Goal: Contribute content: Contribute content

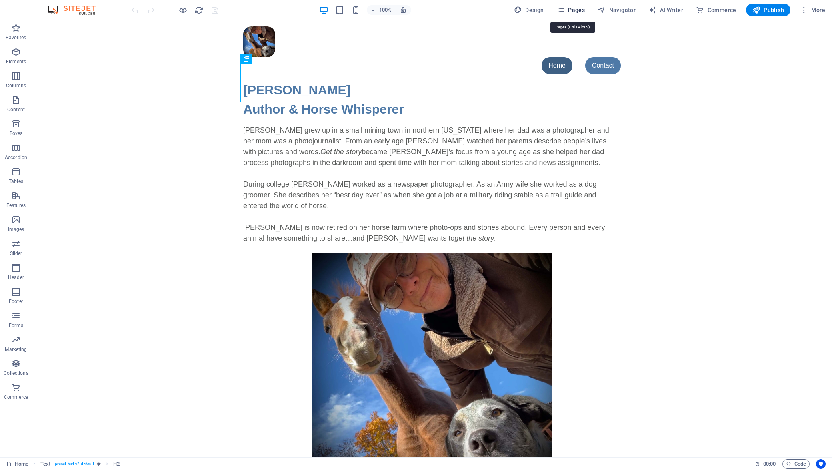
click at [565, 7] on icon "button" at bounding box center [561, 10] width 8 height 8
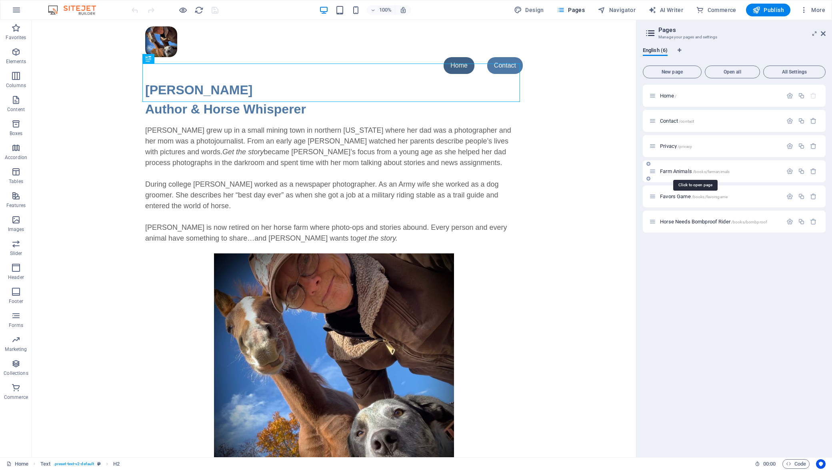
click at [670, 172] on span "Farm Animals /books/farmanimals" at bounding box center [695, 171] width 70 height 6
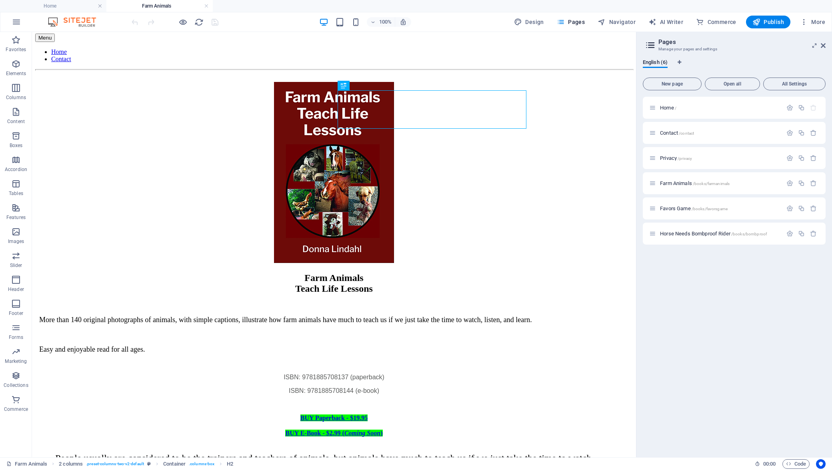
scroll to position [57, 0]
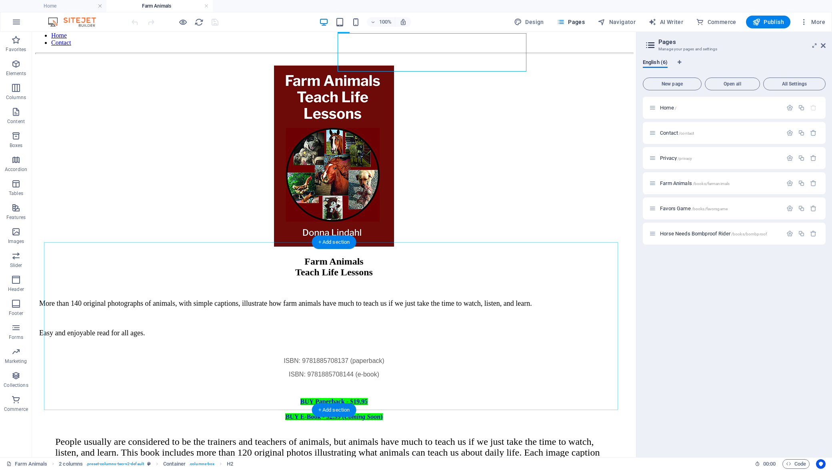
click at [333, 409] on div "+ Add section" at bounding box center [334, 410] width 44 height 14
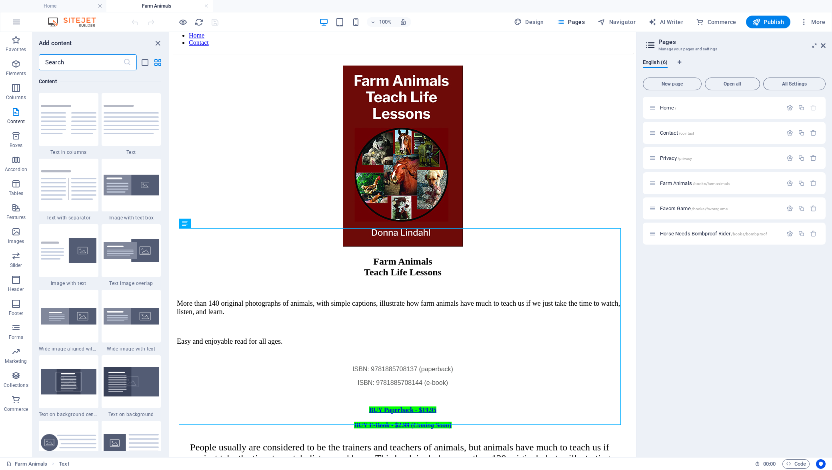
scroll to position [80, 0]
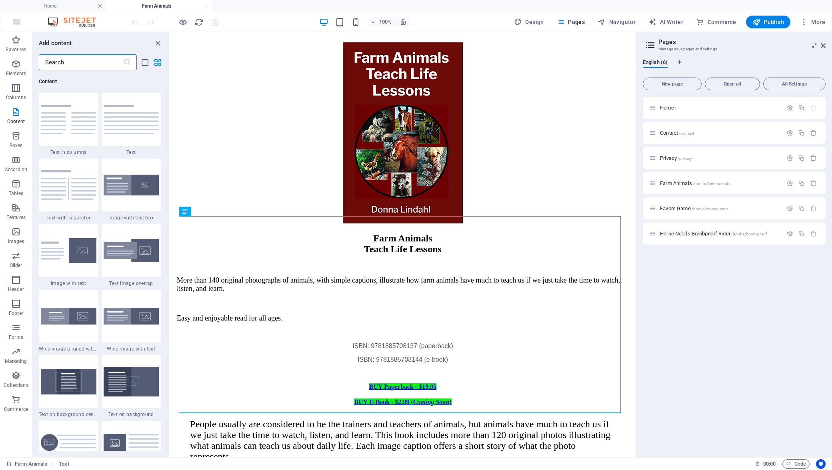
drag, startPoint x: 632, startPoint y: 334, endPoint x: 805, endPoint y: 438, distance: 202.1
click at [133, 123] on img at bounding box center [132, 120] width 56 height 30
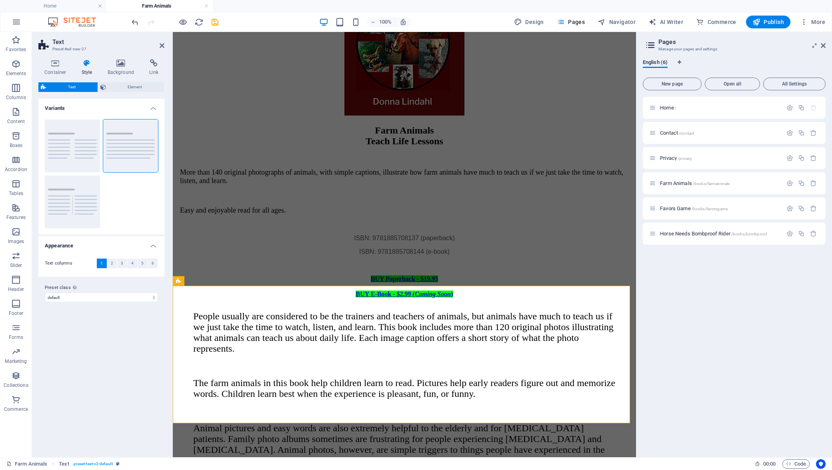
scroll to position [218, 0]
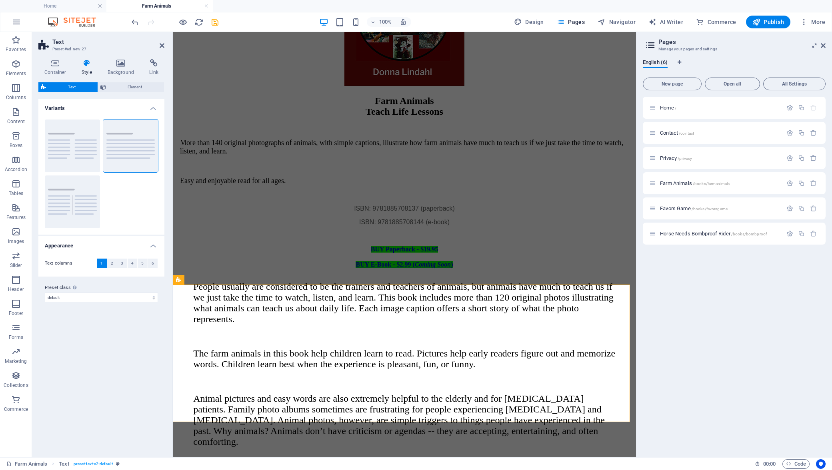
drag, startPoint x: 634, startPoint y: 338, endPoint x: 703, endPoint y: 490, distance: 166.7
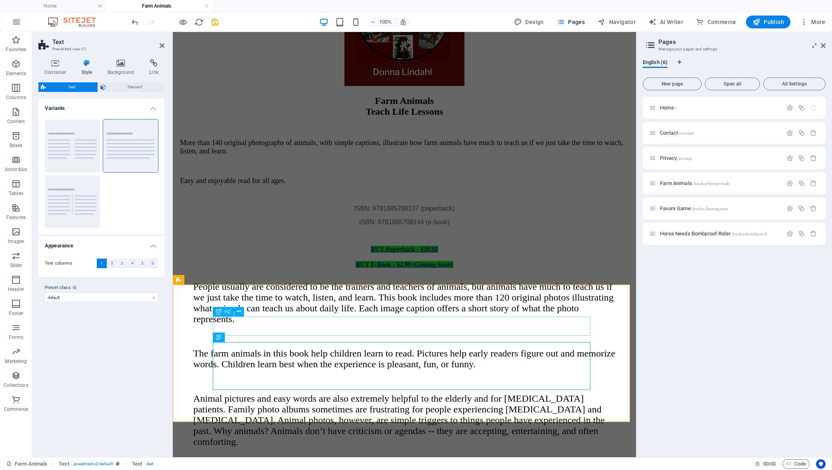
click at [223, 470] on div "Headline" at bounding box center [404, 475] width 457 height 11
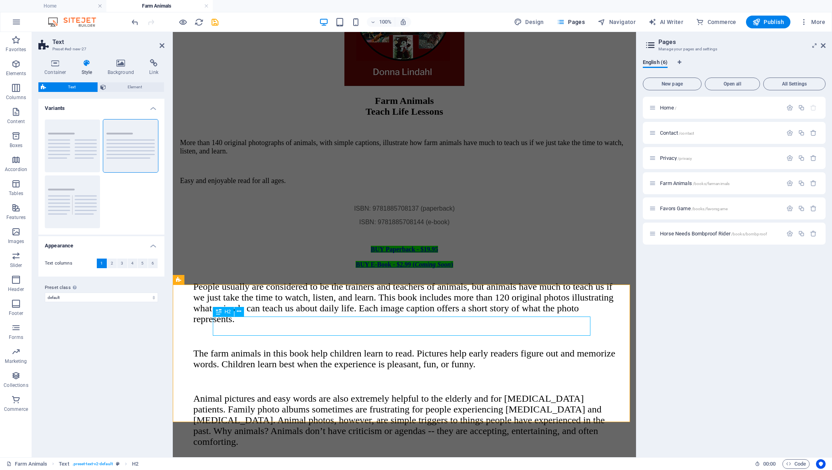
click at [271, 470] on div "Headline" at bounding box center [404, 475] width 457 height 11
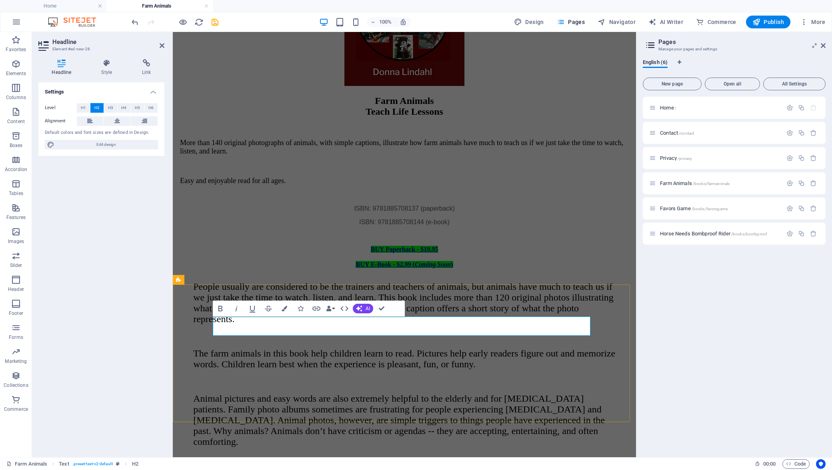
drag, startPoint x: 406, startPoint y: 325, endPoint x: 213, endPoint y: 331, distance: 193.2
click at [213, 470] on h2 "Download Free Sample (7.81 MB)" at bounding box center [404, 475] width 457 height 11
click at [317, 311] on icon "button" at bounding box center [316, 309] width 10 height 10
click at [114, 109] on span "External" at bounding box center [115, 108] width 18 height 10
select select "blank"
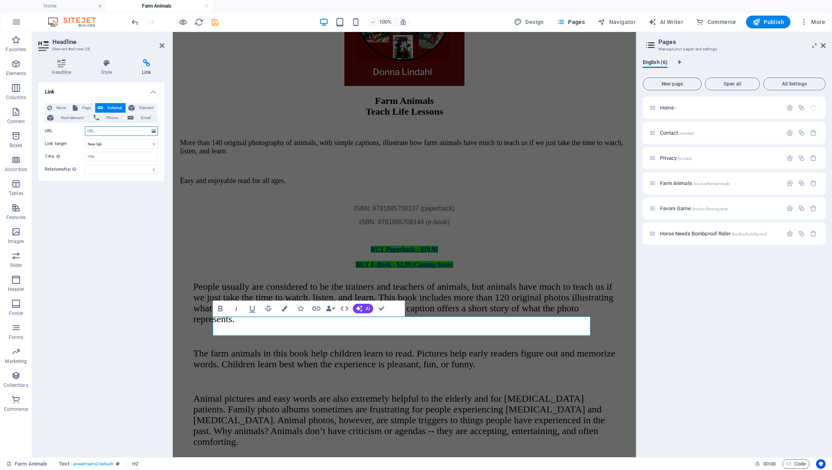
paste input "[URL][DOMAIN_NAME]"
type input "[URL][DOMAIN_NAME]"
click at [108, 155] on input "Title Additional link description, should not be the same as the link text. The…" at bounding box center [121, 157] width 73 height 10
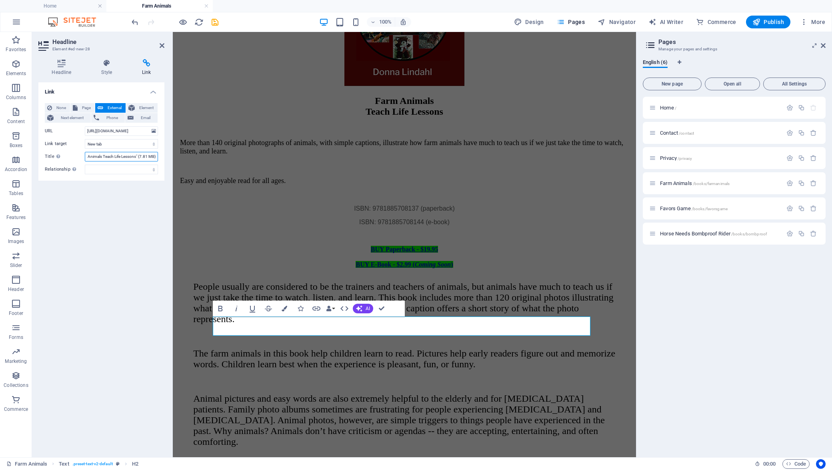
scroll to position [0, 54]
type input "Download Free Sample "Farm Animals Teach Life Lessons" (7.81 MB)"
click at [453, 470] on h2 "Download Free Sample (7.81 MB)" at bounding box center [404, 475] width 457 height 11
click at [107, 68] on h4 "Style" at bounding box center [108, 67] width 41 height 17
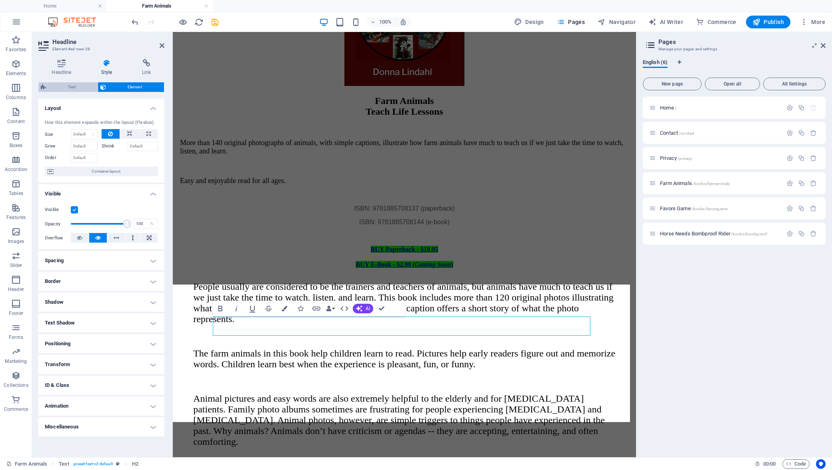
click at [61, 84] on span "Text" at bounding box center [71, 87] width 47 height 10
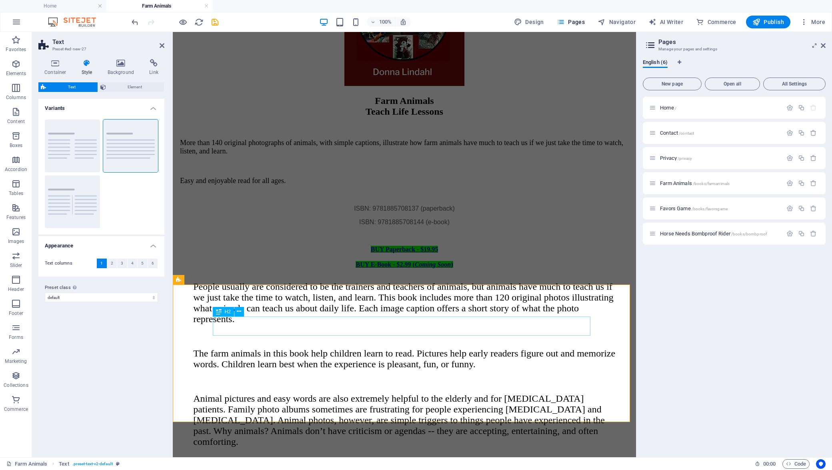
click at [290, 470] on div "Download Free Sample (7.81 MB)" at bounding box center [404, 475] width 457 height 11
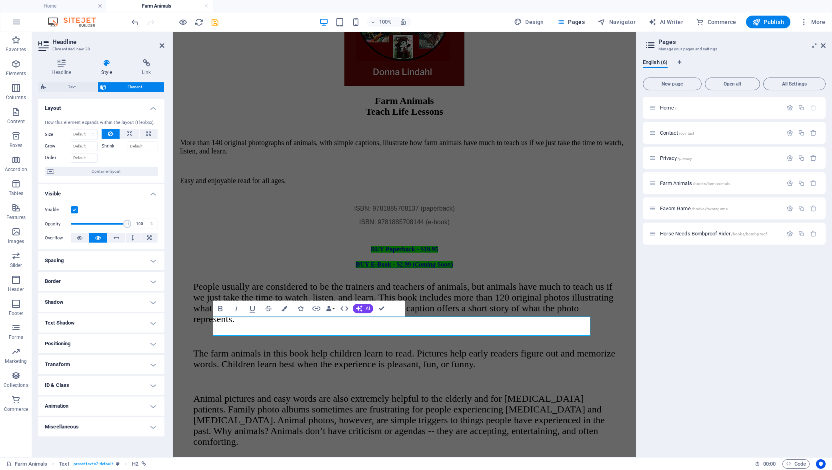
click at [110, 67] on icon at bounding box center [107, 63] width 38 height 8
click at [156, 345] on h4 "Positioning" at bounding box center [101, 343] width 126 height 19
click at [152, 345] on h4 "Positioning" at bounding box center [101, 341] width 126 height 14
click at [64, 66] on icon at bounding box center [61, 63] width 46 height 8
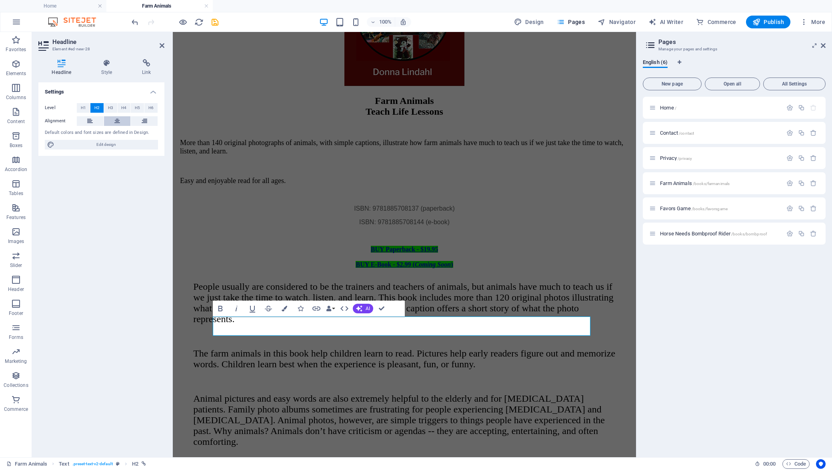
click at [114, 120] on button at bounding box center [117, 121] width 27 height 10
click at [106, 66] on icon at bounding box center [107, 63] width 38 height 8
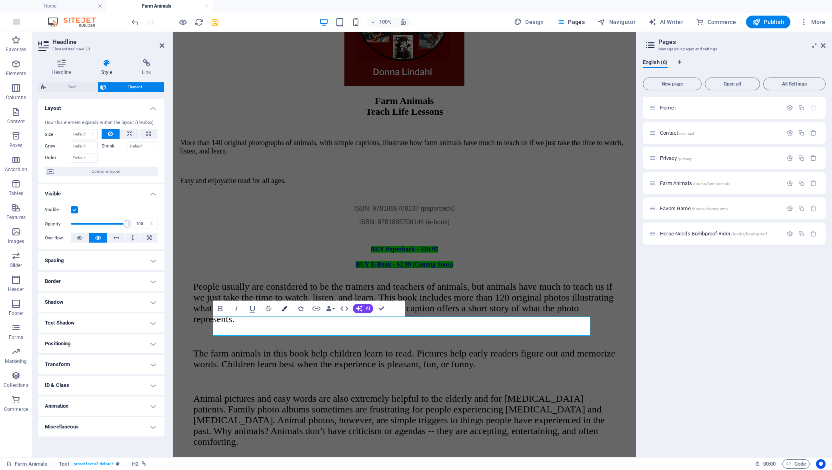
click at [284, 307] on icon "button" at bounding box center [284, 309] width 6 height 6
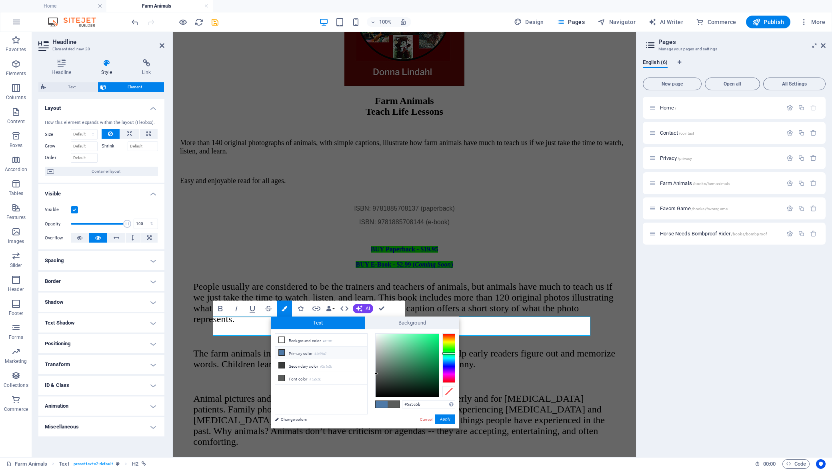
click at [282, 351] on icon at bounding box center [282, 353] width 6 height 6
type input "#4e79a7"
click at [448, 422] on button "Apply" at bounding box center [445, 420] width 20 height 10
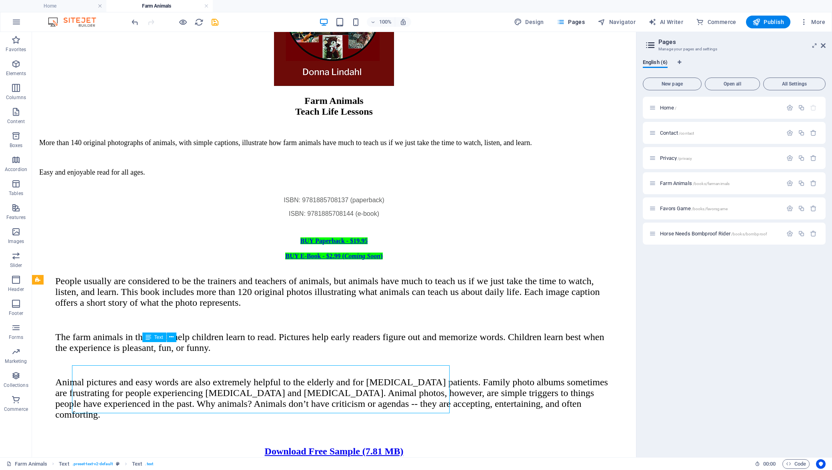
scroll to position [195, 0]
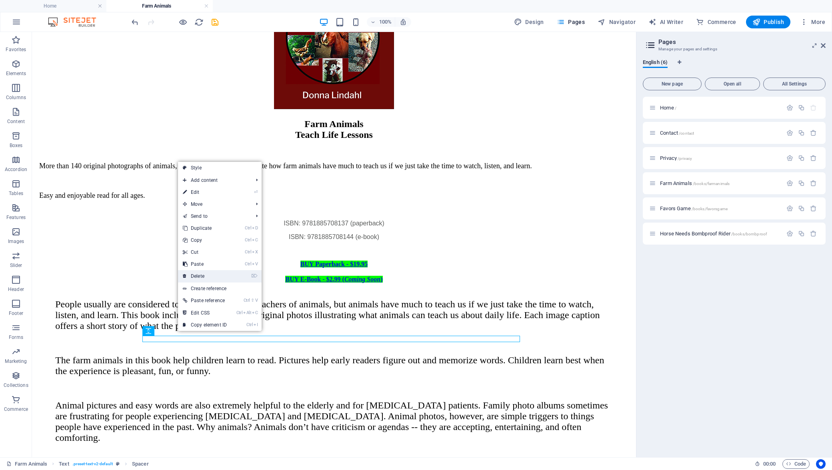
click at [203, 275] on link "⌦ Delete" at bounding box center [205, 276] width 54 height 12
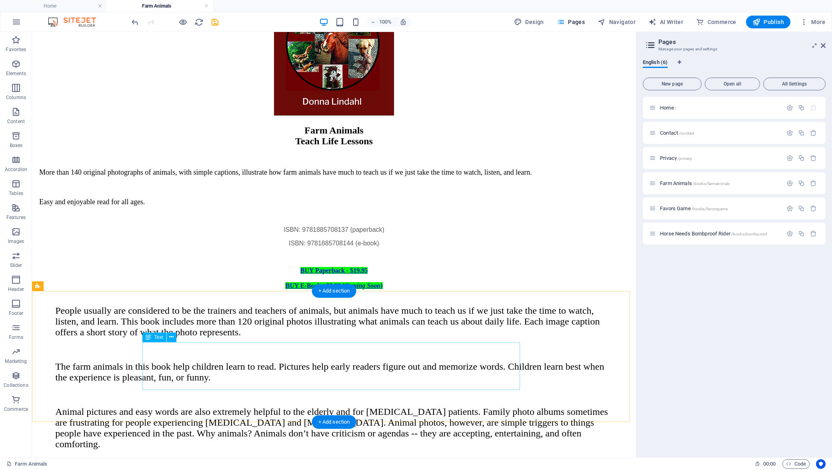
click at [172, 337] on icon at bounding box center [171, 337] width 4 height 8
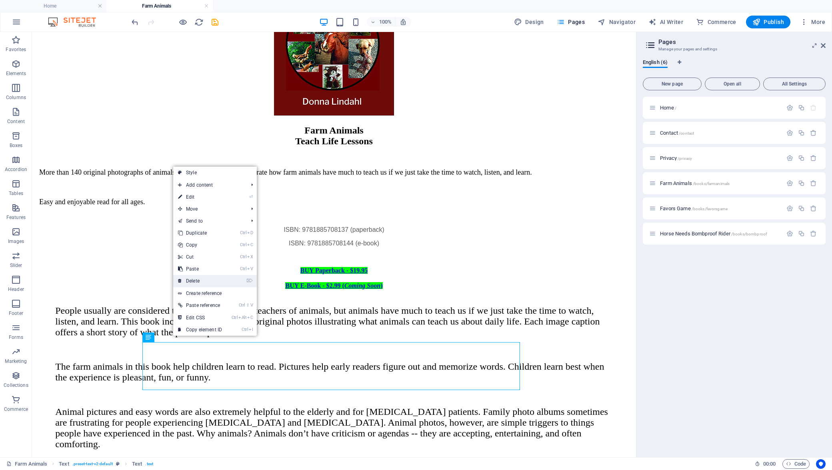
click at [196, 283] on link "⌦ Delete" at bounding box center [200, 281] width 54 height 12
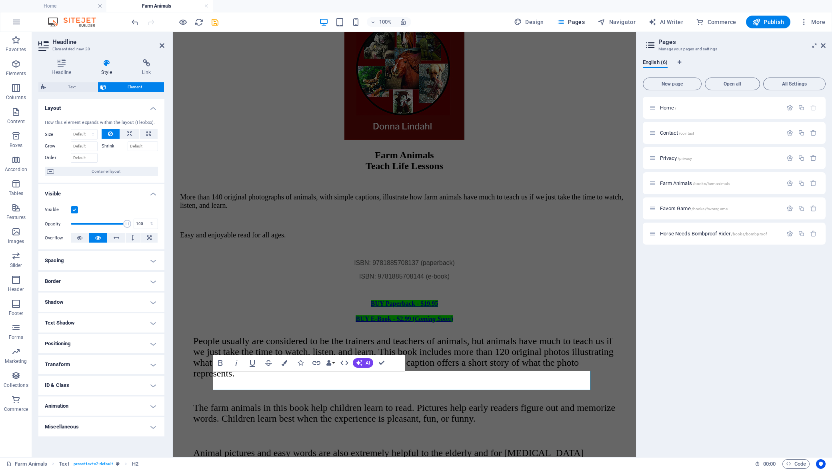
click at [152, 264] on h4 "Spacing" at bounding box center [101, 260] width 126 height 19
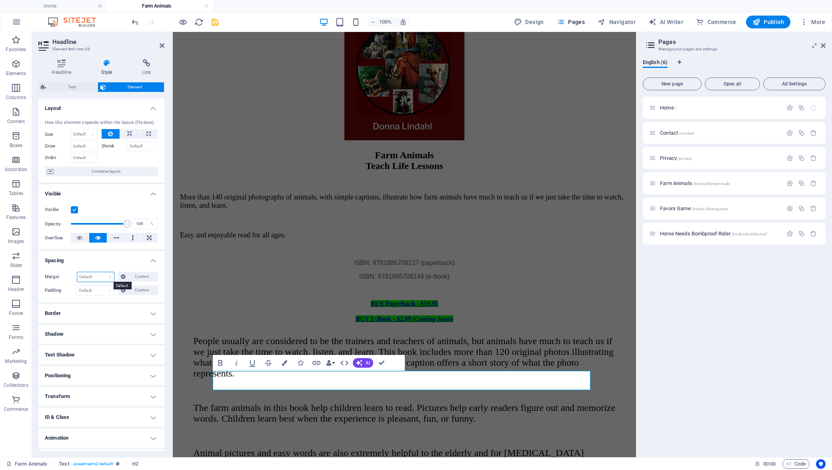
click at [108, 275] on select "Default auto px % rem vw vh Custom" at bounding box center [95, 277] width 37 height 10
select select "px"
click at [102, 272] on select "Default auto px % rem vw vh Custom" at bounding box center [95, 277] width 37 height 10
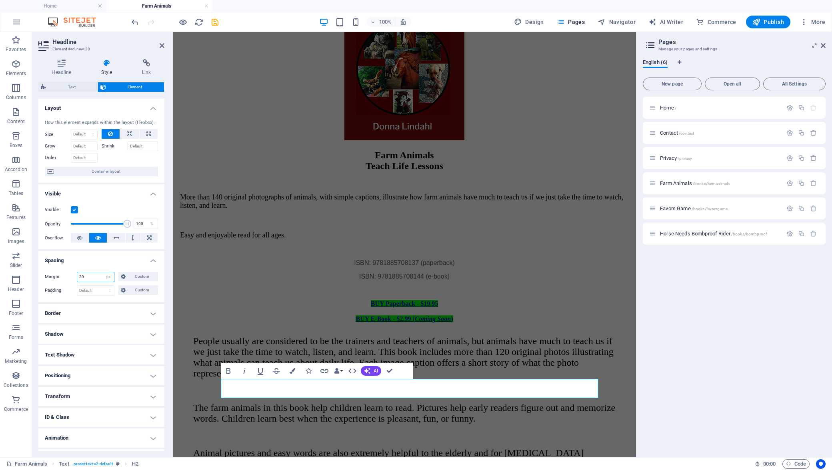
type input "20"
drag, startPoint x: 92, startPoint y: 277, endPoint x: 74, endPoint y: 276, distance: 18.0
click at [74, 276] on div "Margin 20 Default auto px % rem vw vh Custom Custom" at bounding box center [101, 277] width 113 height 10
click at [108, 274] on select "Default auto px % rem vw vh Custom" at bounding box center [108, 277] width 11 height 10
select select "default"
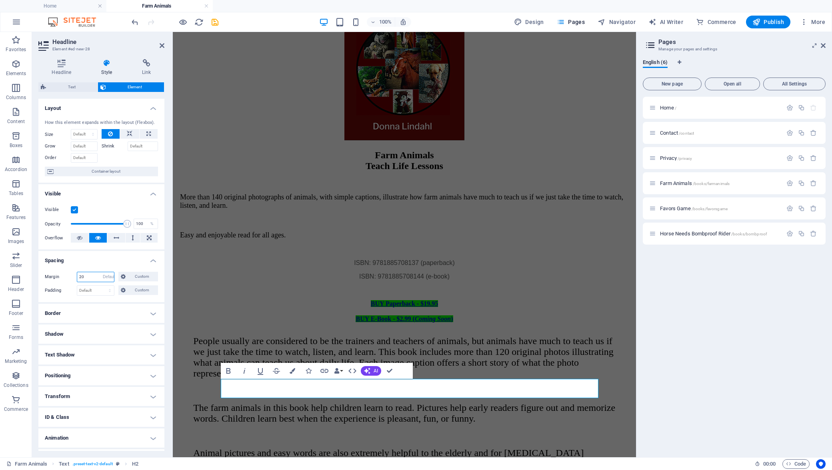
click at [103, 272] on select "Default auto px % rem vw vh Custom" at bounding box center [108, 277] width 11 height 10
select select "DISABLED_OPTION_VALUE"
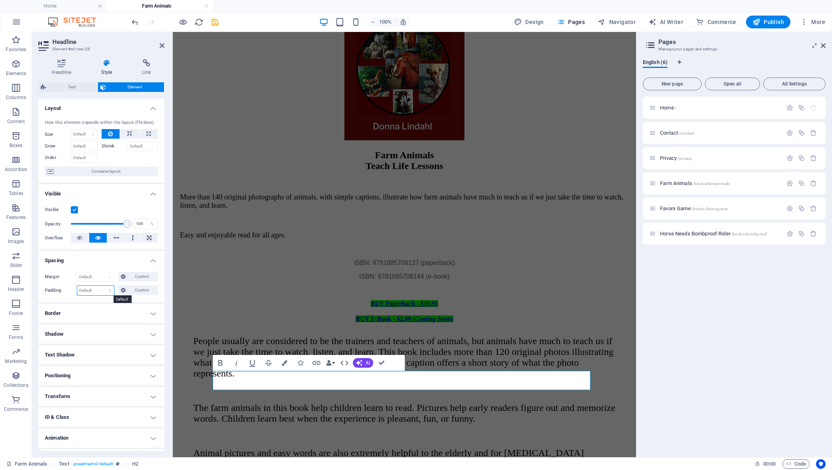
click at [109, 293] on select "Default px rem % vh vw Custom" at bounding box center [95, 291] width 37 height 10
select select "px"
click at [102, 286] on select "Default px rem % vh vw Custom" at bounding box center [95, 291] width 37 height 10
type input "0"
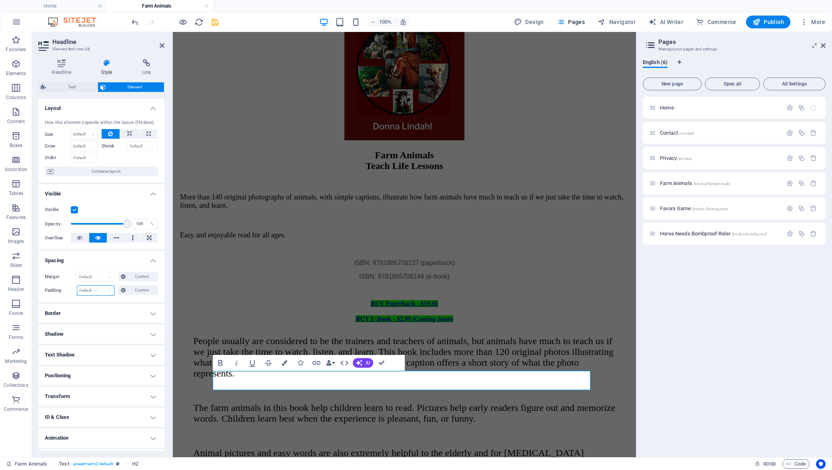
type input "0"
click at [138, 292] on span "Custom" at bounding box center [142, 290] width 28 height 10
click at [89, 305] on icon at bounding box center [89, 304] width 5 height 5
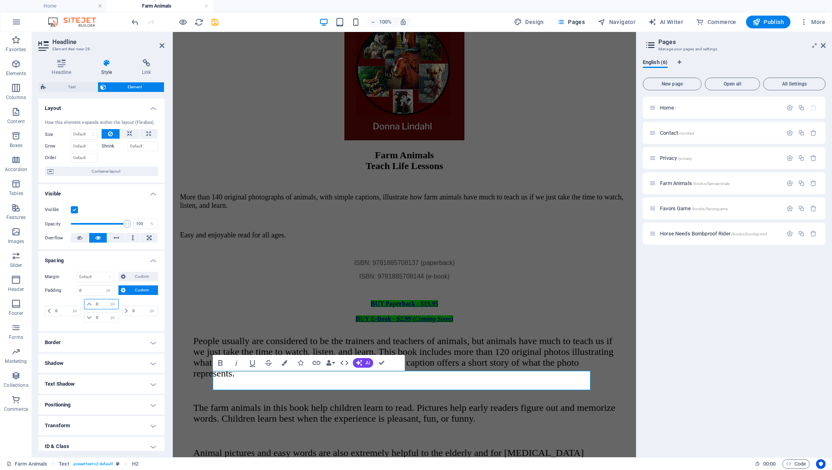
click at [95, 305] on input "0" at bounding box center [106, 304] width 24 height 10
type input "20"
select select "DISABLED_OPTION_VALUE"
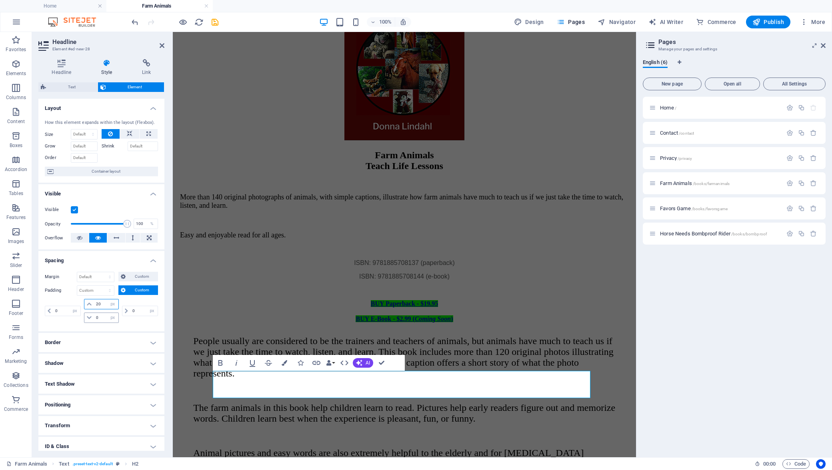
type input "20"
click at [94, 319] on input "0" at bounding box center [106, 318] width 24 height 10
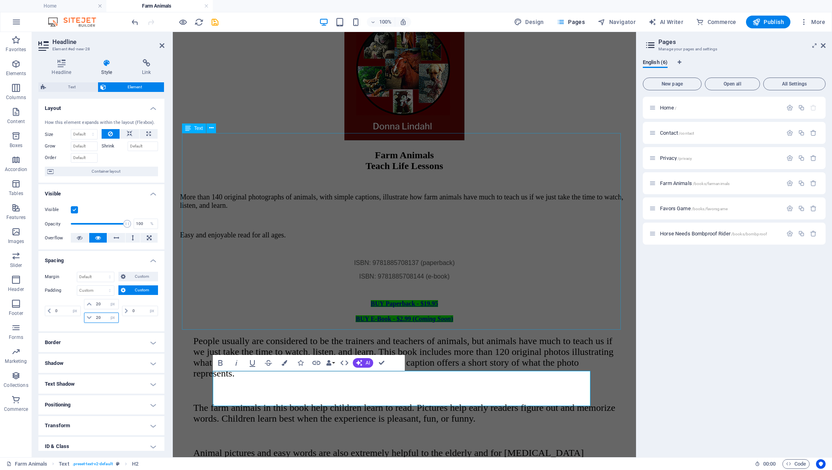
type input "20"
click at [596, 336] on div "People usually are considered to be the trainers and teachers of animals, but a…" at bounding box center [404, 426] width 438 height 180
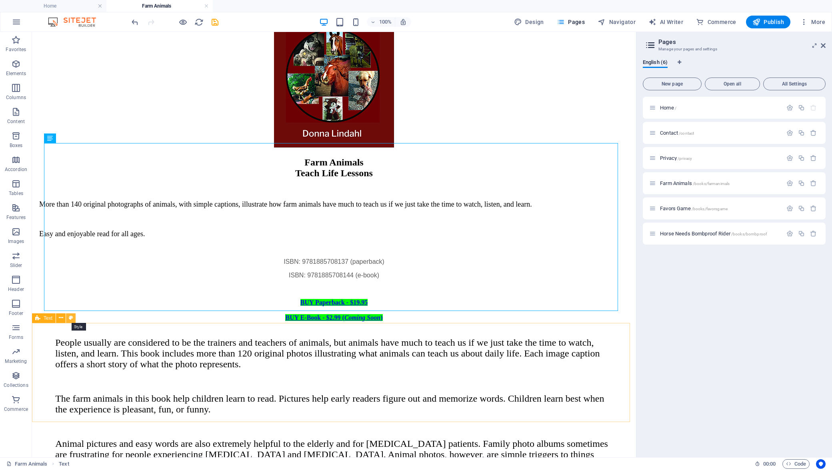
click at [70, 320] on icon at bounding box center [71, 318] width 4 height 8
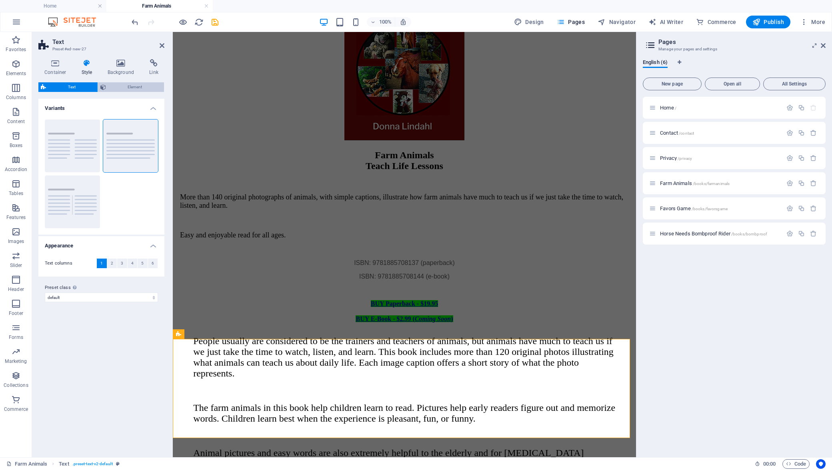
click at [122, 87] on span "Element" at bounding box center [135, 87] width 54 height 10
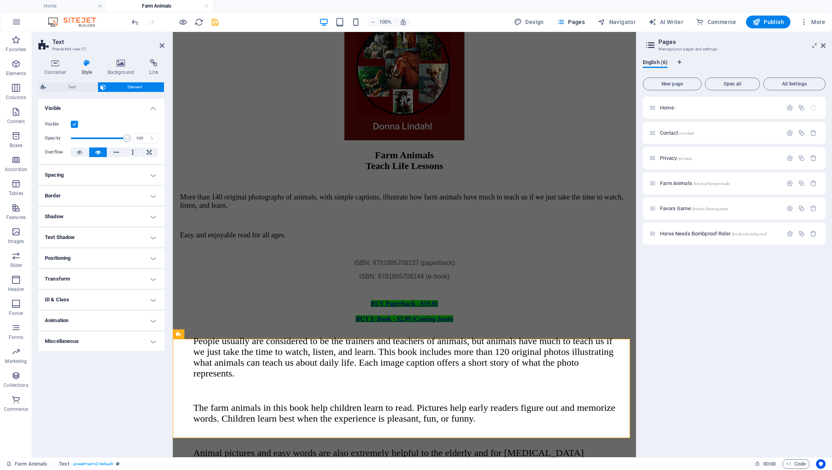
click at [153, 174] on h4 "Spacing" at bounding box center [101, 175] width 126 height 19
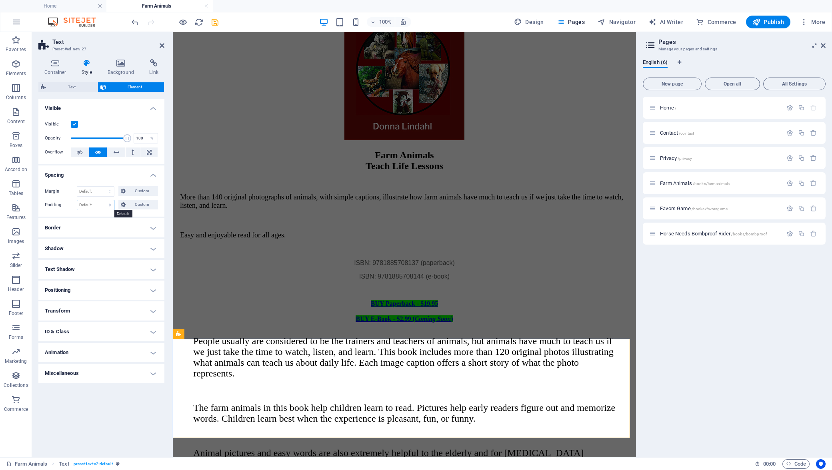
click at [109, 206] on select "Default px rem % vh vw Custom" at bounding box center [95, 205] width 37 height 10
select select "px"
click at [103, 200] on select "Default px rem % vh vw Custom" at bounding box center [95, 205] width 37 height 10
type input "0"
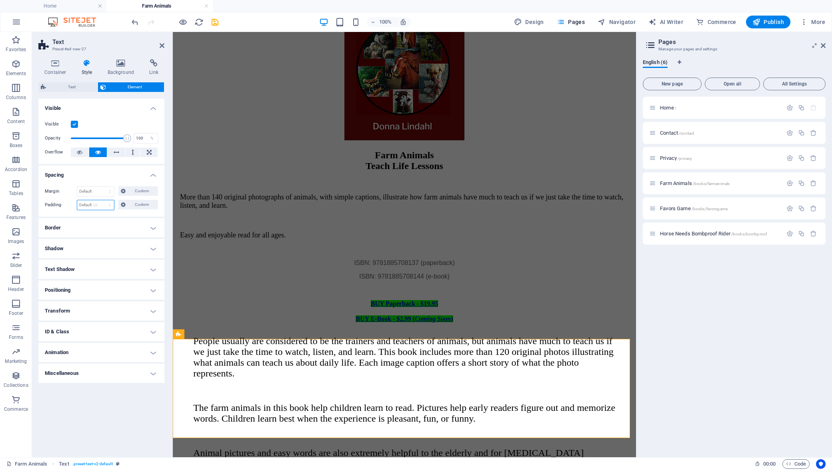
type input "0"
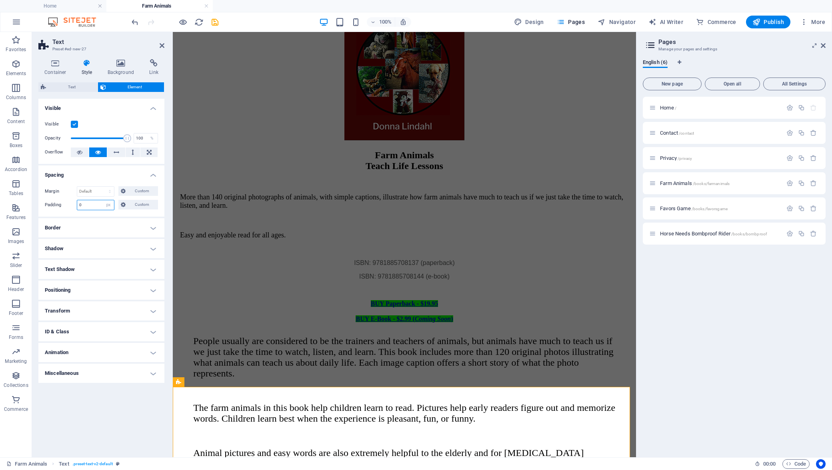
scroll to position [116, 0]
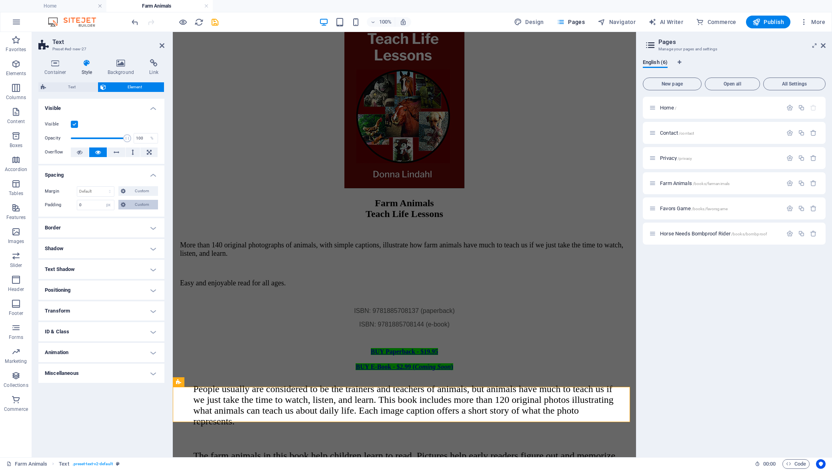
click at [129, 208] on span "Custom" at bounding box center [142, 205] width 28 height 10
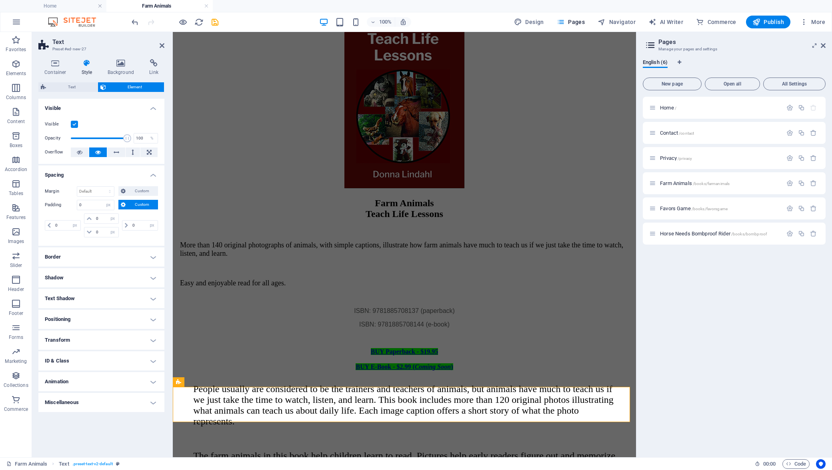
click at [626, 377] on div "Menu Home Contact Farm Animals Teach Life Lessons More than 140 original photog…" at bounding box center [404, 296] width 457 height 738
click at [266, 166] on div at bounding box center [404, 98] width 457 height 183
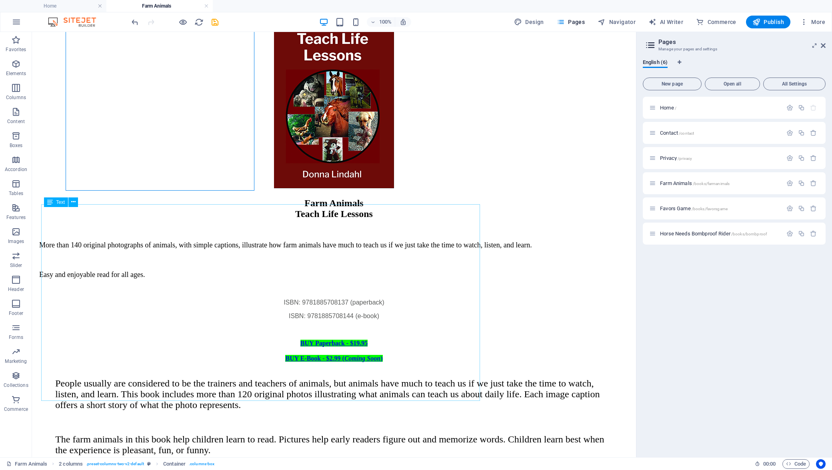
scroll to position [92, 0]
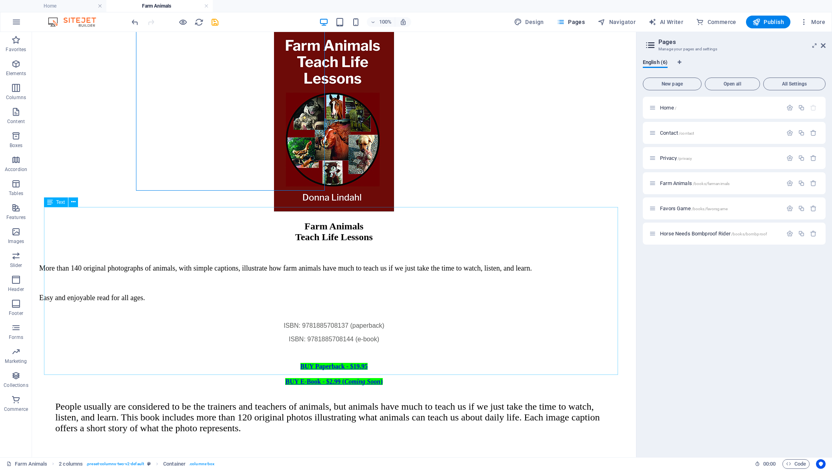
click at [625, 373] on div "Menu Home Contact Farm Animals Teach Life Lessons More than 140 original photog…" at bounding box center [333, 307] width 597 height 714
click at [777, 22] on span "Publish" at bounding box center [768, 22] width 32 height 8
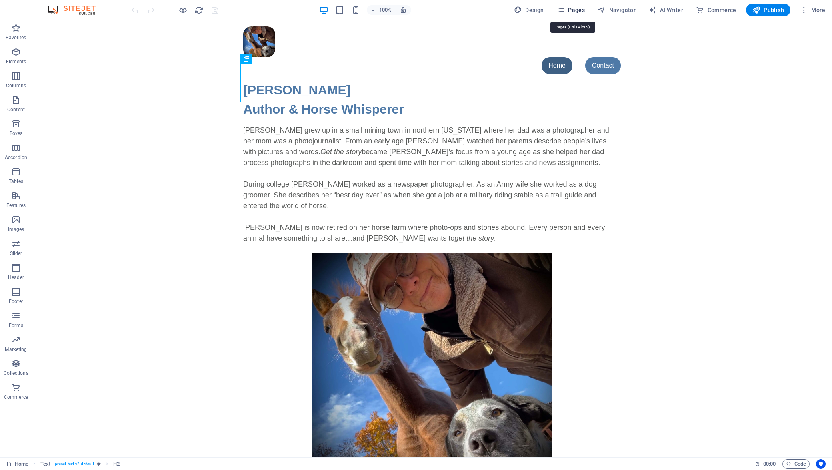
click at [568, 10] on span "Pages" at bounding box center [571, 10] width 28 height 8
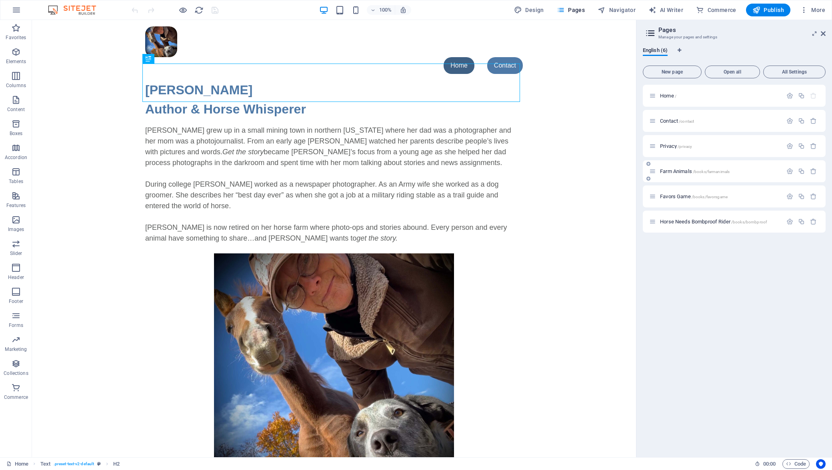
click at [665, 170] on span "Farm Animals /books/farmanimals" at bounding box center [695, 171] width 70 height 6
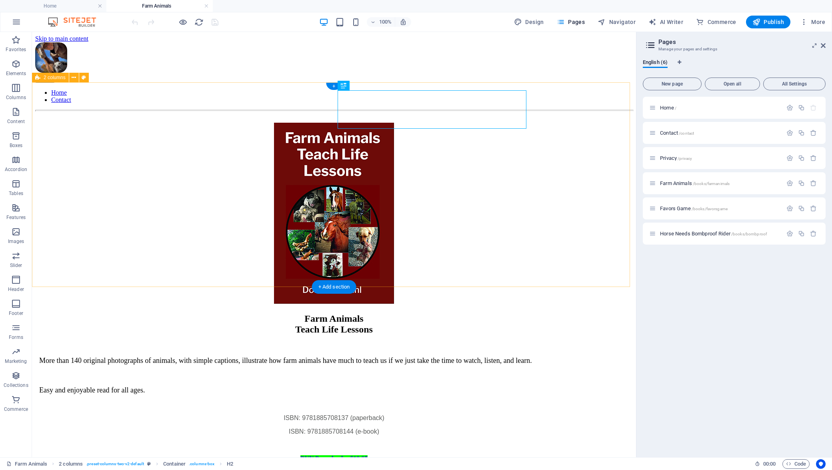
click at [577, 268] on div "Farm Animals Teach Life Lessons More than 140 original photographs of animals, …" at bounding box center [333, 298] width 597 height 367
click at [371, 237] on icon at bounding box center [371, 237] width 4 height 8
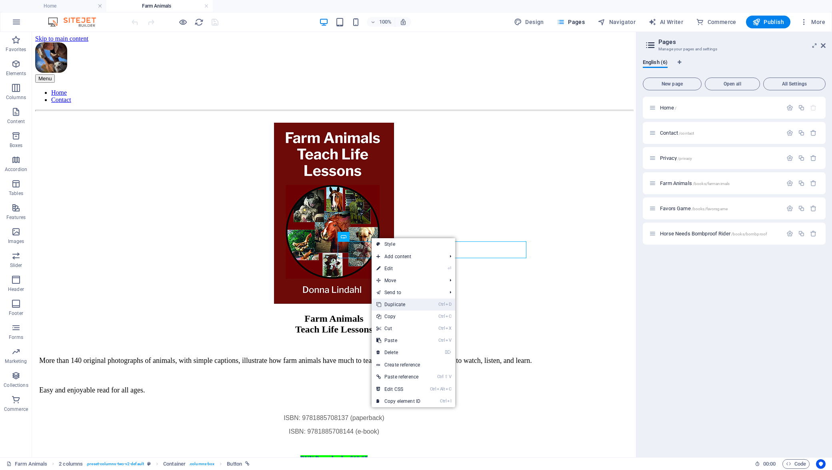
click at [395, 305] on link "Ctrl D Duplicate" at bounding box center [398, 305] width 54 height 12
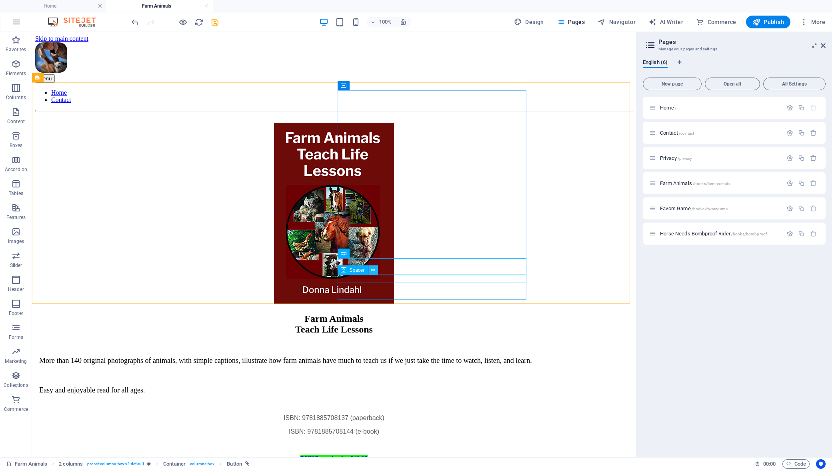
click at [373, 270] on icon at bounding box center [373, 270] width 4 height 8
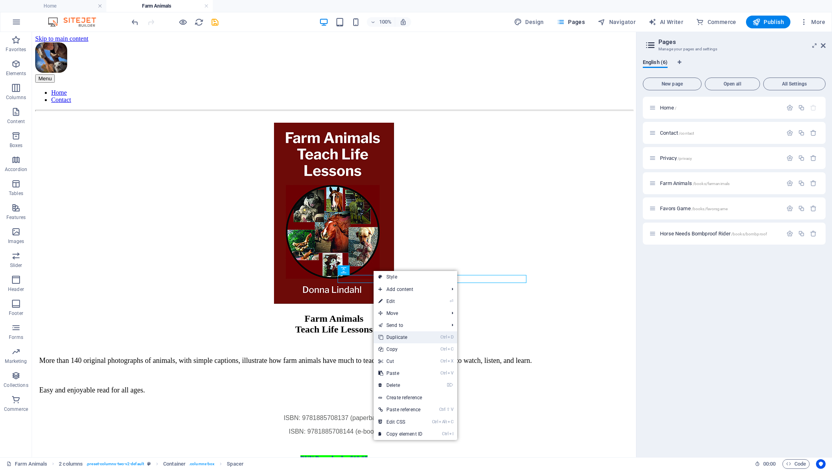
click at [395, 335] on link "Ctrl D Duplicate" at bounding box center [400, 337] width 54 height 12
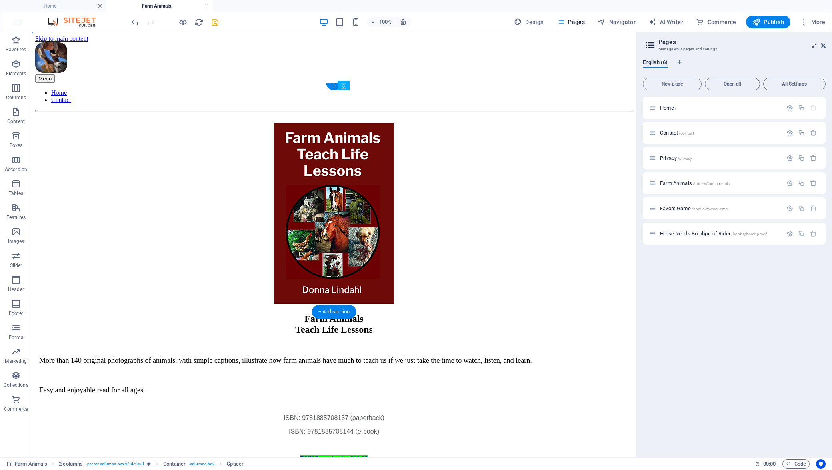
drag, startPoint x: 372, startPoint y: 312, endPoint x: 341, endPoint y: 262, distance: 58.5
click at [417, 470] on div "BUY Paperback - $19.95" at bounding box center [333, 474] width 597 height 7
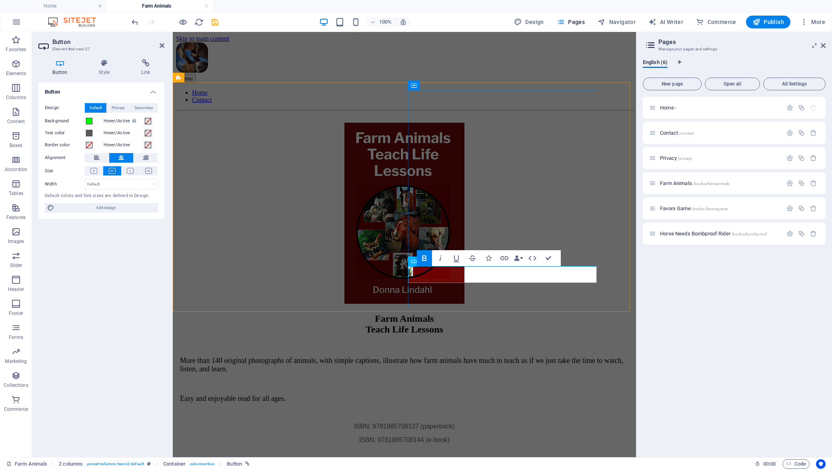
drag, startPoint x: 541, startPoint y: 275, endPoint x: 577, endPoint y: 275, distance: 36.0
click at [440, 259] on icon "button" at bounding box center [440, 258] width 2 height 6
click at [504, 259] on icon "button" at bounding box center [504, 258] width 8 height 4
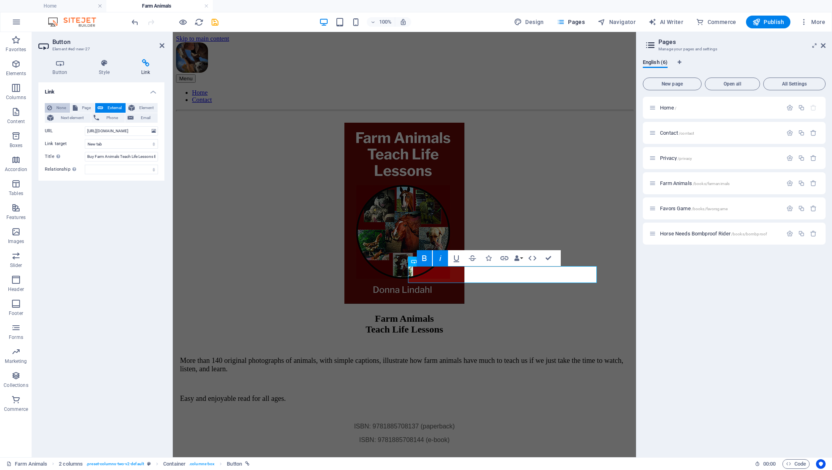
click at [57, 107] on span "None" at bounding box center [60, 108] width 13 height 10
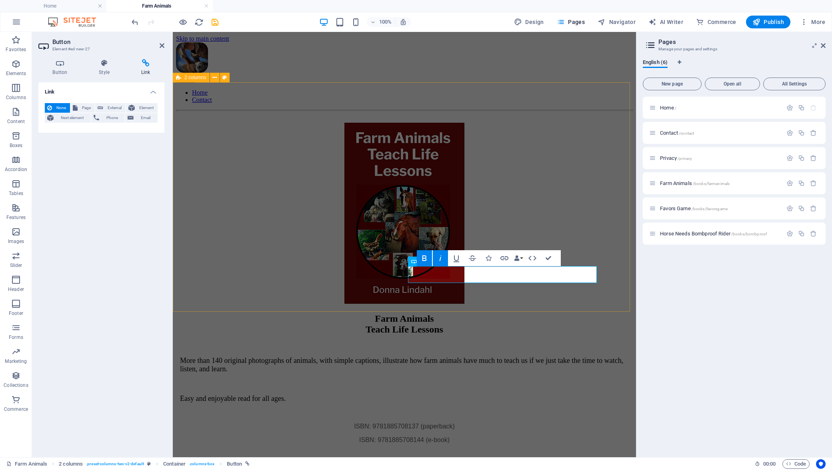
click at [623, 115] on div "Farm Animals Teach Life Lessons More than 140 original photographs of animals, …" at bounding box center [404, 310] width 457 height 391
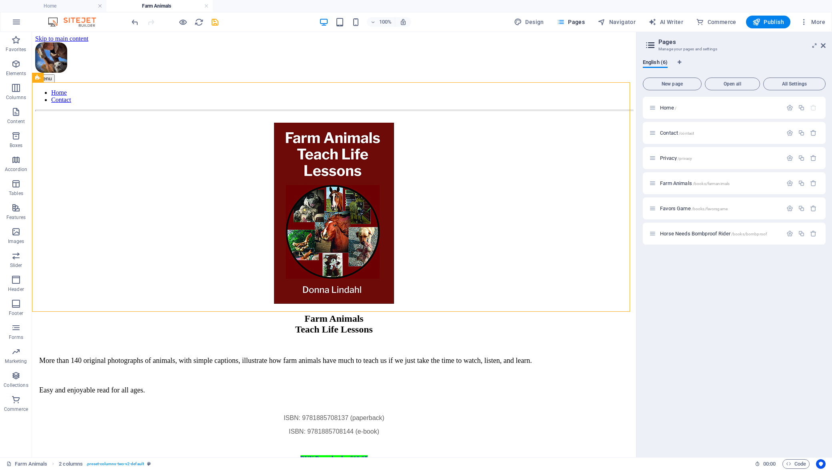
click at [625, 321] on div "Menu Home Contact Farm Animals Teach Life Lessons More than 140 original photog…" at bounding box center [333, 406] width 597 height 729
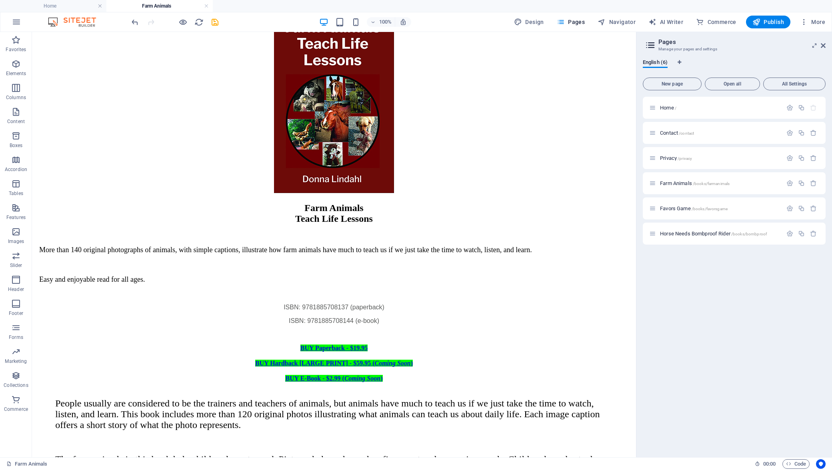
scroll to position [117, 0]
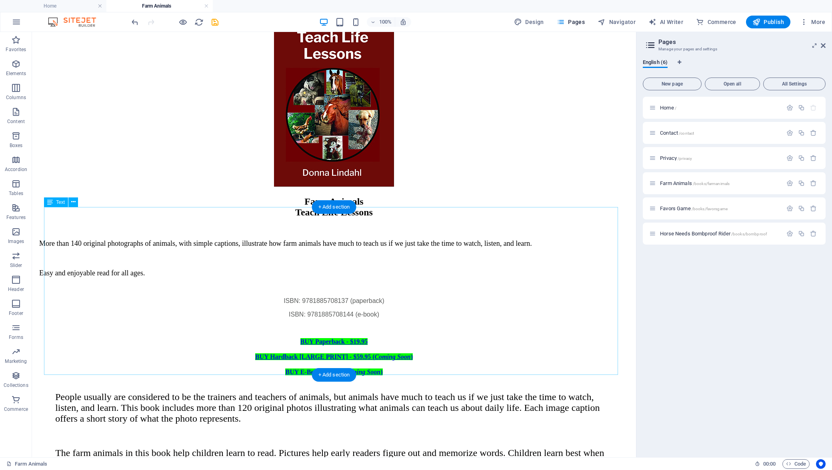
click at [223, 392] on div "People usually are considered to be the trainers and teachers of animals, but a…" at bounding box center [333, 471] width 573 height 158
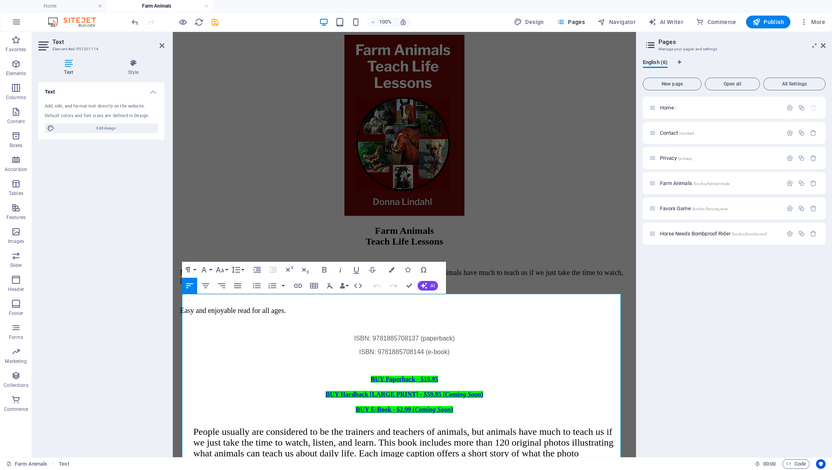
scroll to position [140, 0]
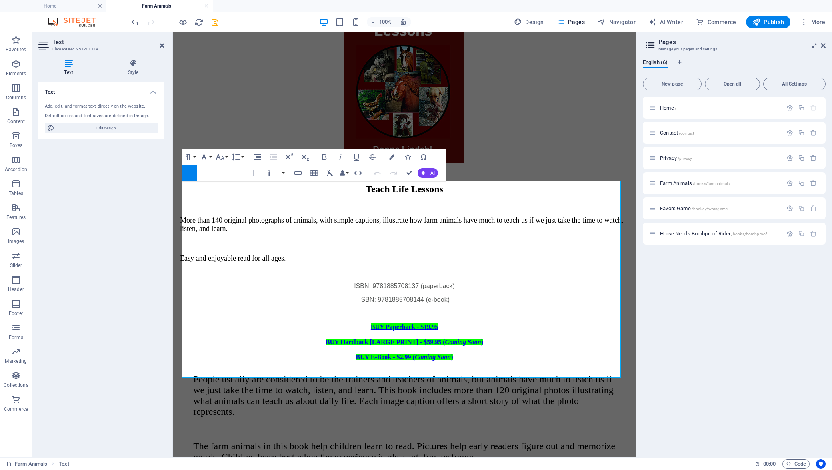
click at [295, 374] on div "People usually are considered to be the trainers and teachers of animals, but a…" at bounding box center [404, 464] width 422 height 180
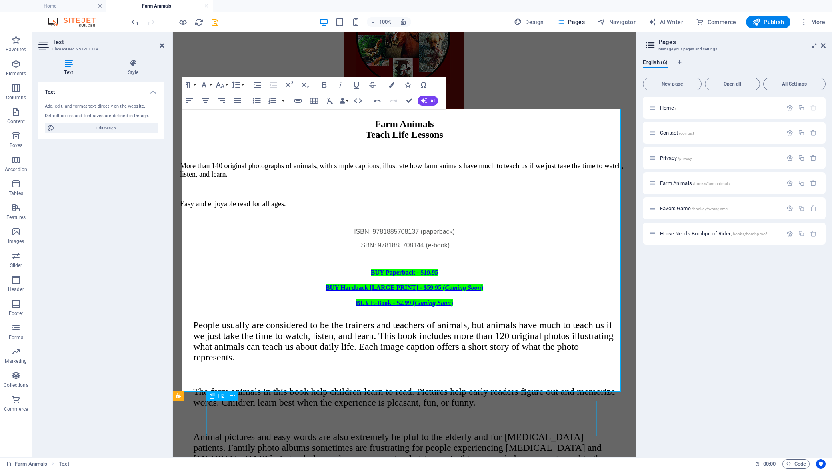
scroll to position [220, 0]
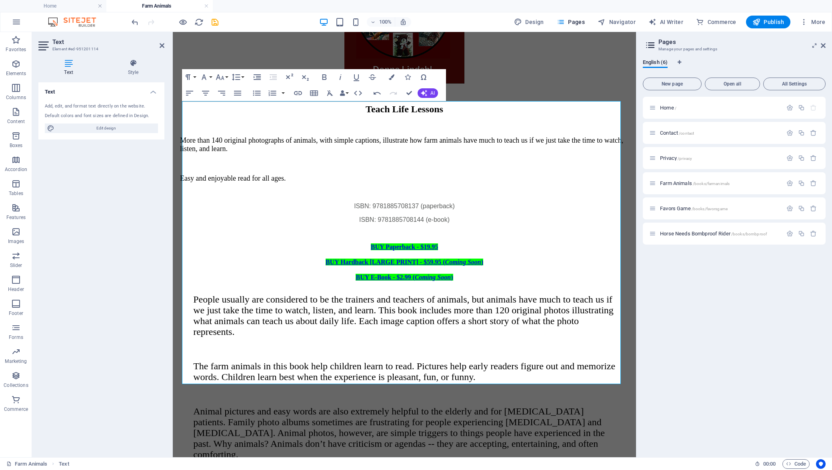
drag, startPoint x: 333, startPoint y: 310, endPoint x: 359, endPoint y: 281, distance: 38.5
click at [386, 470] on span "Hardback LARGE PRINT Version (Coming Soon)" at bounding box center [289, 476] width 193 height 10
click at [339, 80] on icon "button" at bounding box center [340, 77] width 10 height 10
click at [211, 301] on div "People usually are considered to be the trainers and teachers of animals, but a…" at bounding box center [404, 416] width 422 height 244
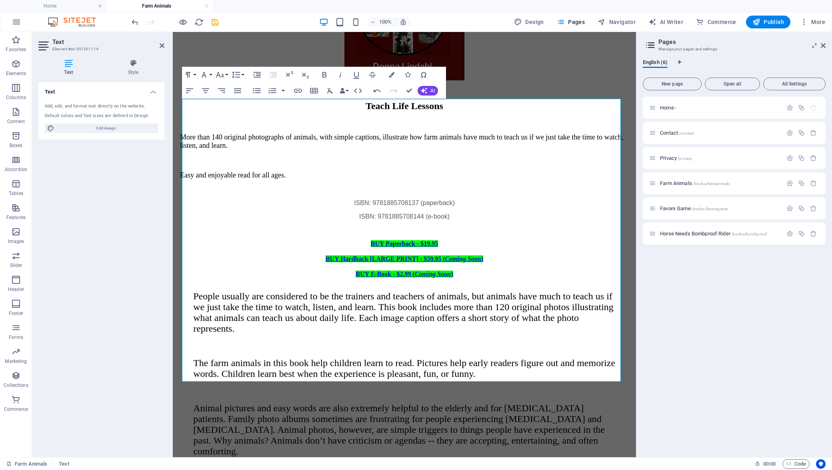
scroll to position [227, 0]
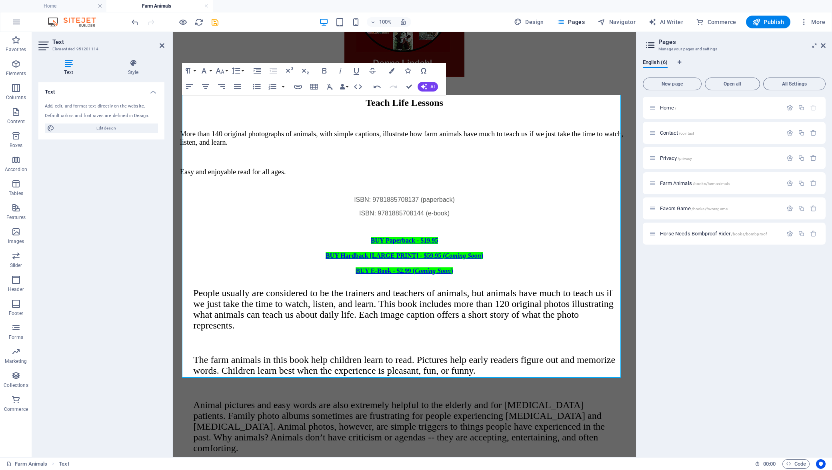
drag, startPoint x: 194, startPoint y: 303, endPoint x: 403, endPoint y: 299, distance: 208.7
click at [403, 299] on div "People usually are considered to be the trainers and teachers of animals, but a…" at bounding box center [404, 410] width 422 height 244
click at [325, 69] on icon "button" at bounding box center [324, 71] width 10 height 10
click at [271, 288] on div "People usually are considered to be the trainers and teachers of animals, but a…" at bounding box center [404, 410] width 422 height 244
drag, startPoint x: 190, startPoint y: 303, endPoint x: 463, endPoint y: 359, distance: 278.9
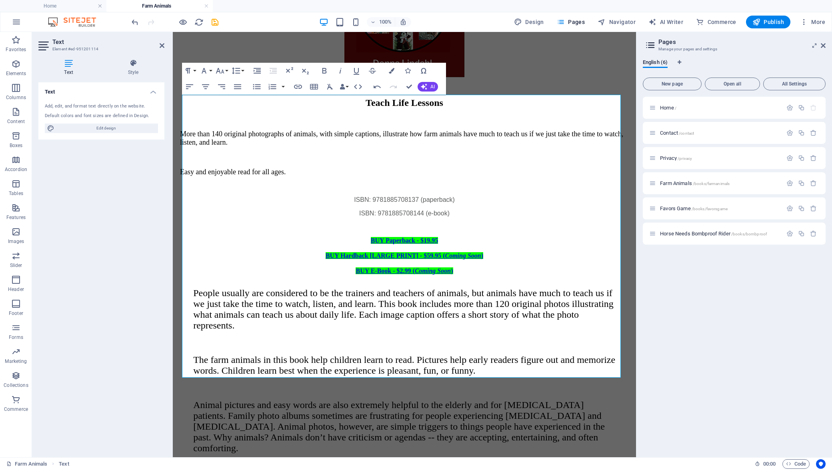
click at [463, 359] on div "People usually are considered to be the trainers and teachers of animals, but a…" at bounding box center [404, 410] width 422 height 244
click at [391, 71] on icon "button" at bounding box center [392, 71] width 6 height 6
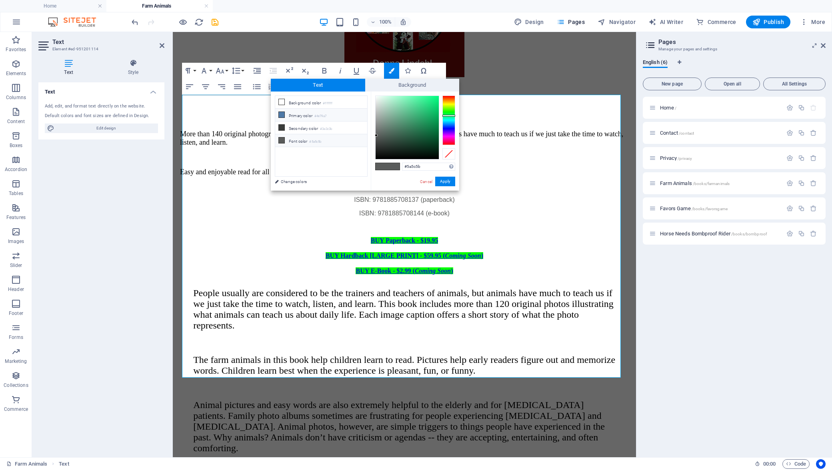
click at [283, 114] on icon at bounding box center [282, 115] width 6 height 6
type input "#4e79a7"
click at [445, 181] on button "Apply" at bounding box center [445, 182] width 20 height 10
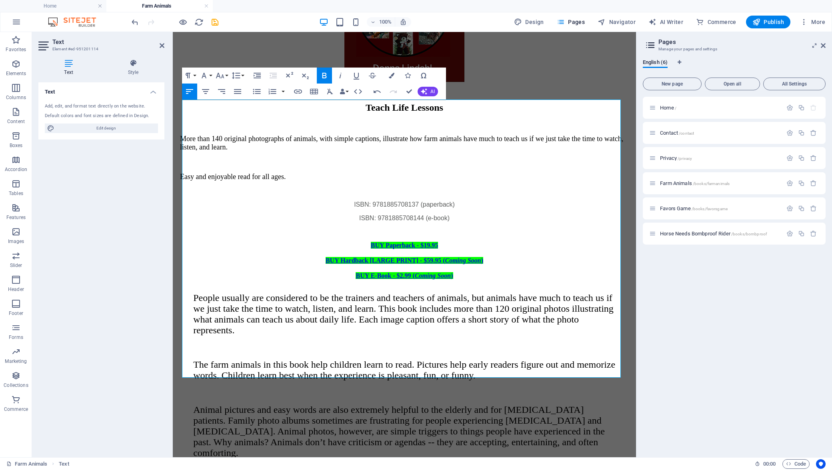
click at [286, 293] on div "People usually are considered to be the trainers and teachers of animals, but a…" at bounding box center [404, 413] width 422 height 241
click at [631, 379] on html "Skip to main content Menu Home Contact Farm Animals Teach Life Lessons More tha…" at bounding box center [404, 224] width 463 height 828
click at [630, 377] on html "Skip to main content Menu Home Contact Farm Animals Teach Life Lessons More tha…" at bounding box center [404, 224] width 463 height 828
click at [663, 371] on div "Home / Contact /contact Privacy /privacy Farm Animals /books/farmanimals Favors…" at bounding box center [734, 274] width 183 height 354
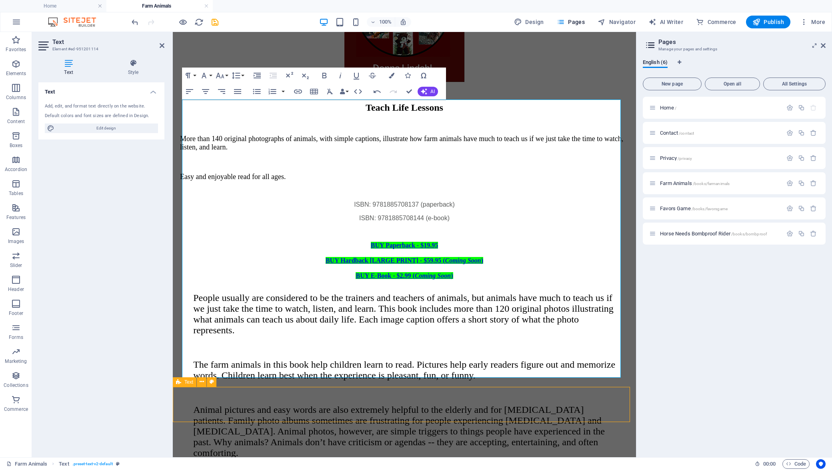
scroll to position [184, 0]
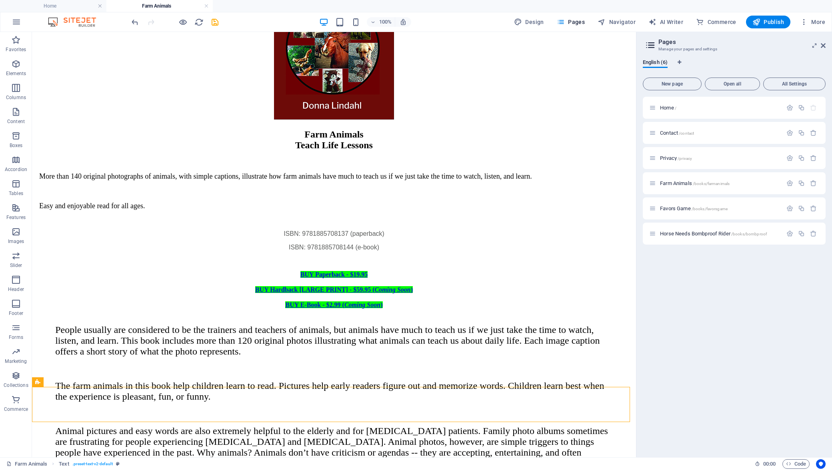
click at [625, 376] on div "Menu Home Contact Farm Animals Teach Life Lessons More than 140 original photog…" at bounding box center [333, 247] width 597 height 779
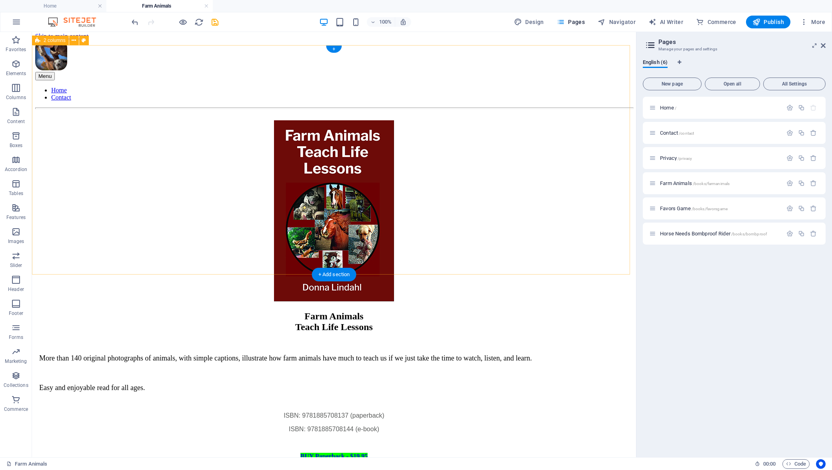
scroll to position [0, 0]
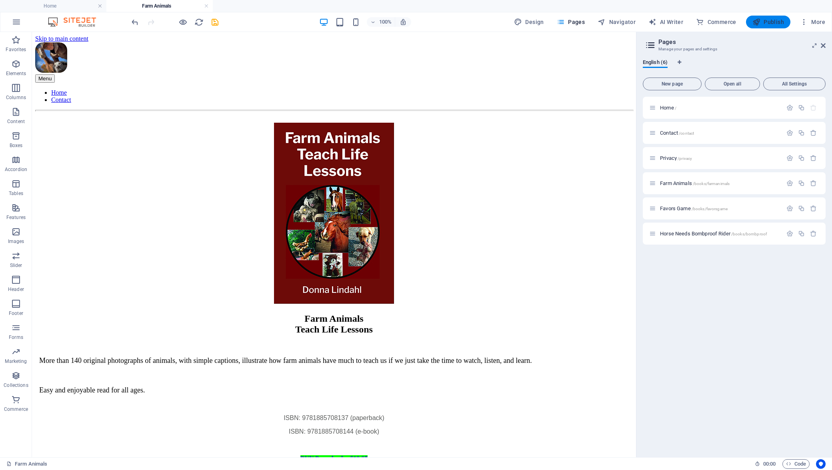
click at [768, 21] on span "Publish" at bounding box center [768, 22] width 32 height 8
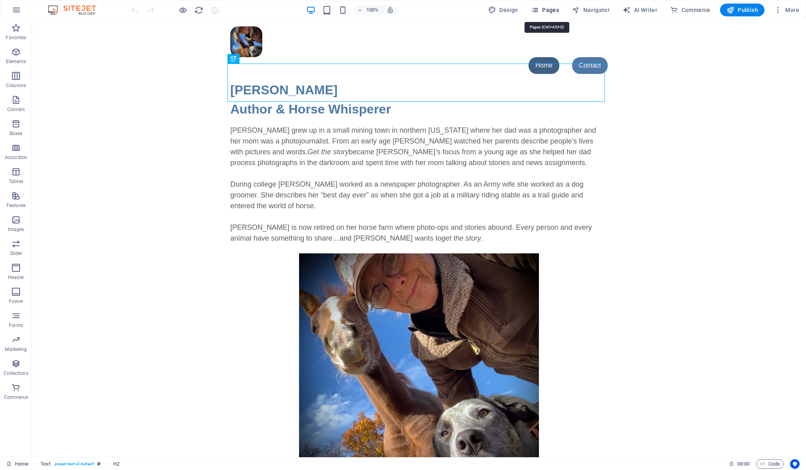
click at [545, 8] on span "Pages" at bounding box center [545, 10] width 28 height 8
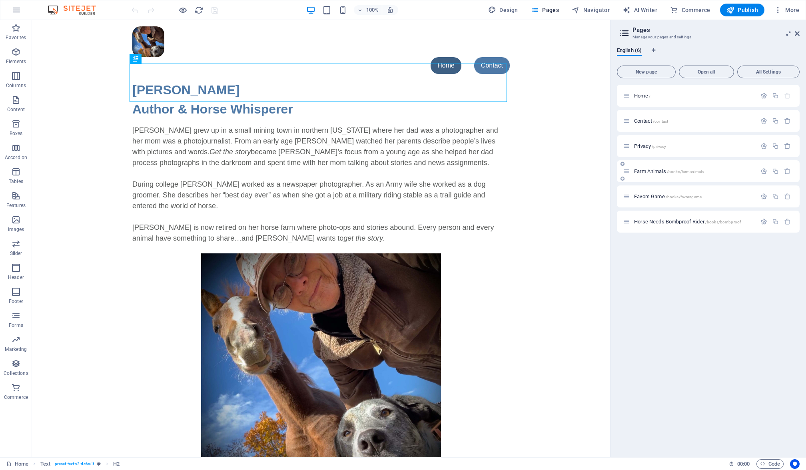
click at [629, 173] on icon at bounding box center [626, 171] width 7 height 7
click at [643, 169] on span "Farm Animals /books/farmanimals" at bounding box center [669, 171] width 70 height 6
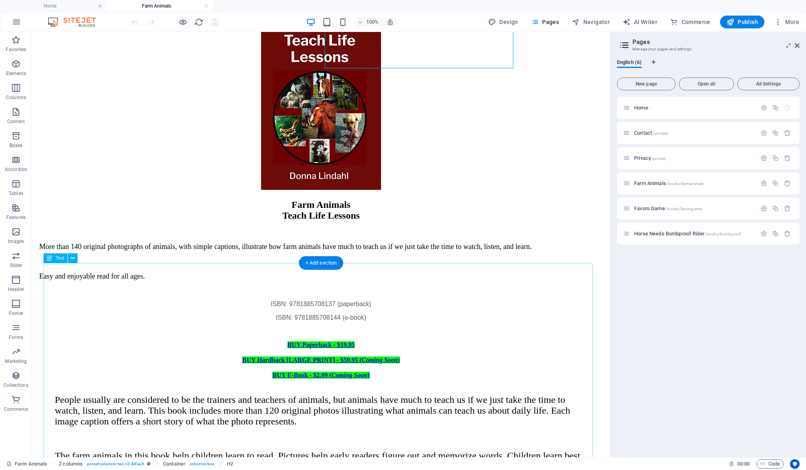
scroll to position [120, 0]
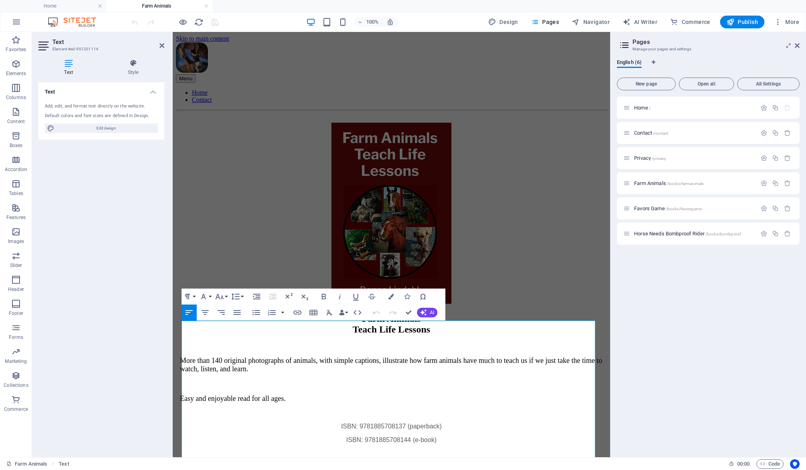
click at [439, 343] on div "More than 140 original photographs of animals, with simple captions, illustrate…" at bounding box center [391, 400] width 431 height 114
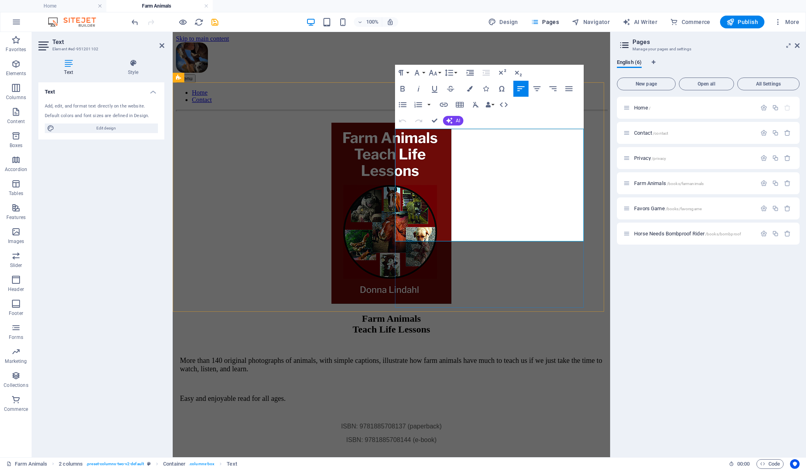
click at [439, 357] on span "More than 140 original photographs of animals, with simple captions, illustrate…" at bounding box center [391, 365] width 422 height 16
click at [429, 357] on p "More than 170 original photographs of animals, with simple captions, illustrate…" at bounding box center [391, 365] width 423 height 17
click at [547, 423] on p "ISBN: 9781885708137 (paperback)" at bounding box center [391, 426] width 423 height 7
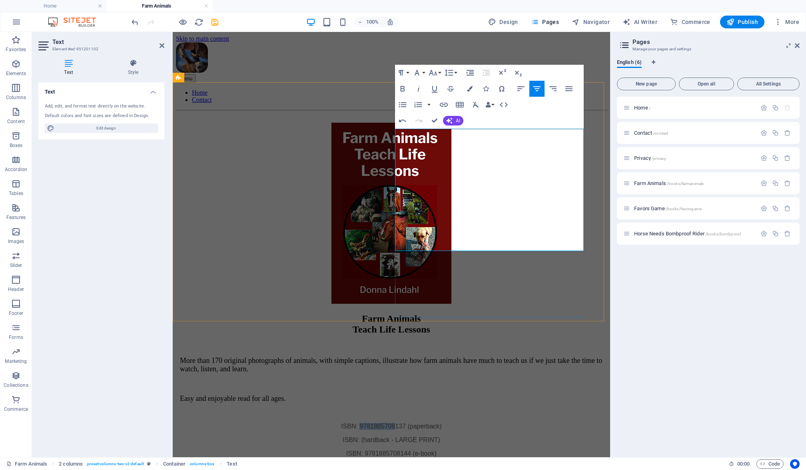
drag, startPoint x: 457, startPoint y: 218, endPoint x: 493, endPoint y: 219, distance: 36.4
click at [442, 423] on span "ISBN: 9781885708137 (paperback)" at bounding box center [391, 426] width 101 height 7
copy span "9781885708"
click at [440, 437] on span "ISBN: (hardback - LARGE PRINT )" at bounding box center [392, 440] width 98 height 7
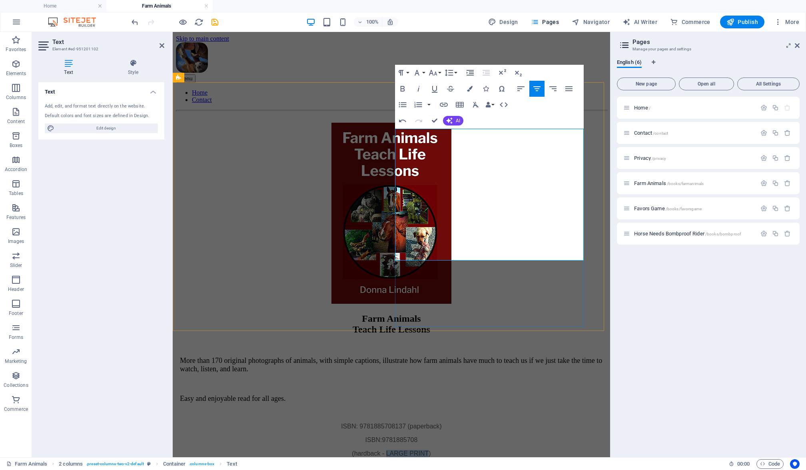
drag, startPoint x: 487, startPoint y: 237, endPoint x: 523, endPoint y: 237, distance: 36.8
click at [431, 450] on span "(hardback - LARGE PRINT)" at bounding box center [391, 453] width 79 height 7
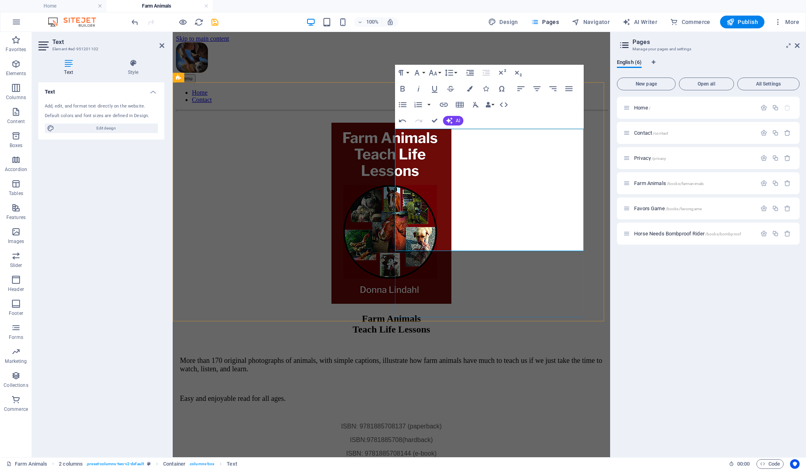
click at [402, 437] on span "9781885708" at bounding box center [385, 440] width 36 height 7
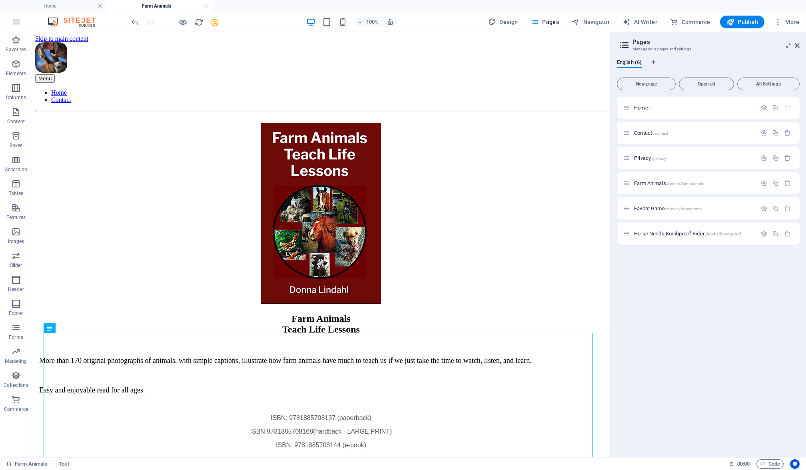
click at [601, 330] on div "Menu Home Contact Farm Animals Teach Life Lessons More than 170 original photog…" at bounding box center [321, 445] width 572 height 806
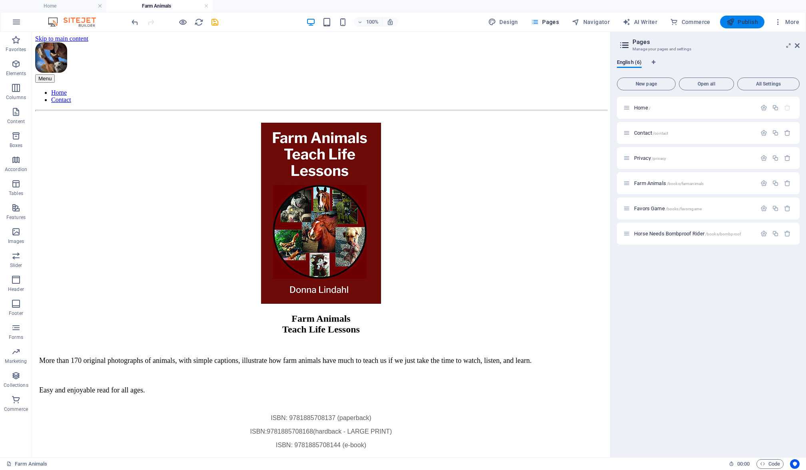
click at [742, 18] on span "Publish" at bounding box center [742, 22] width 32 height 8
